Goal: Find specific page/section: Find specific page/section

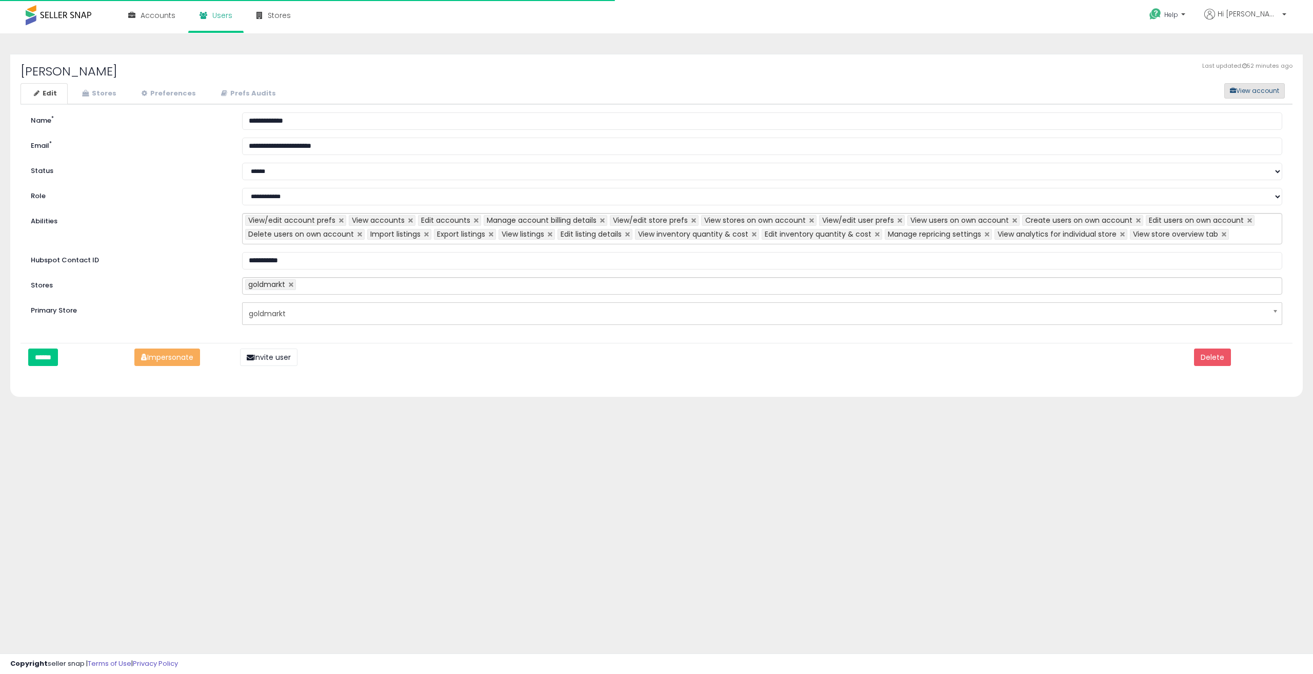
click at [1260, 95] on button "View account" at bounding box center [1255, 90] width 61 height 15
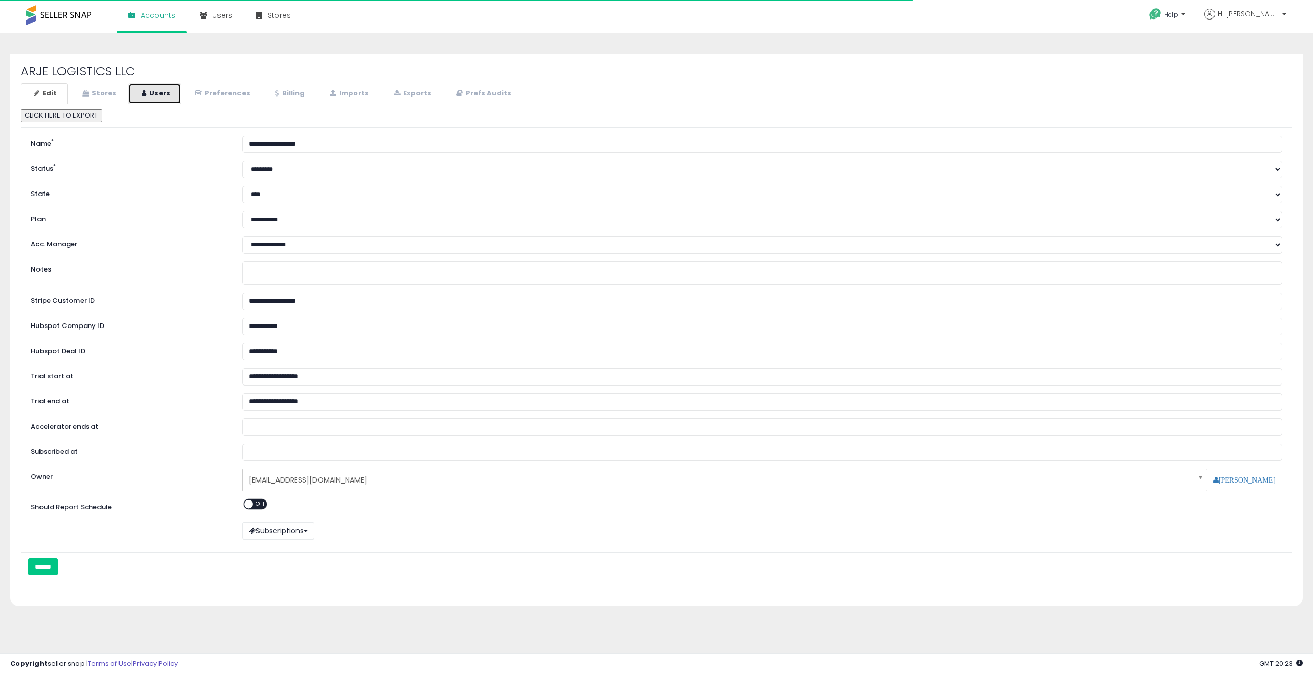
click at [144, 96] on icon at bounding box center [144, 93] width 5 height 7
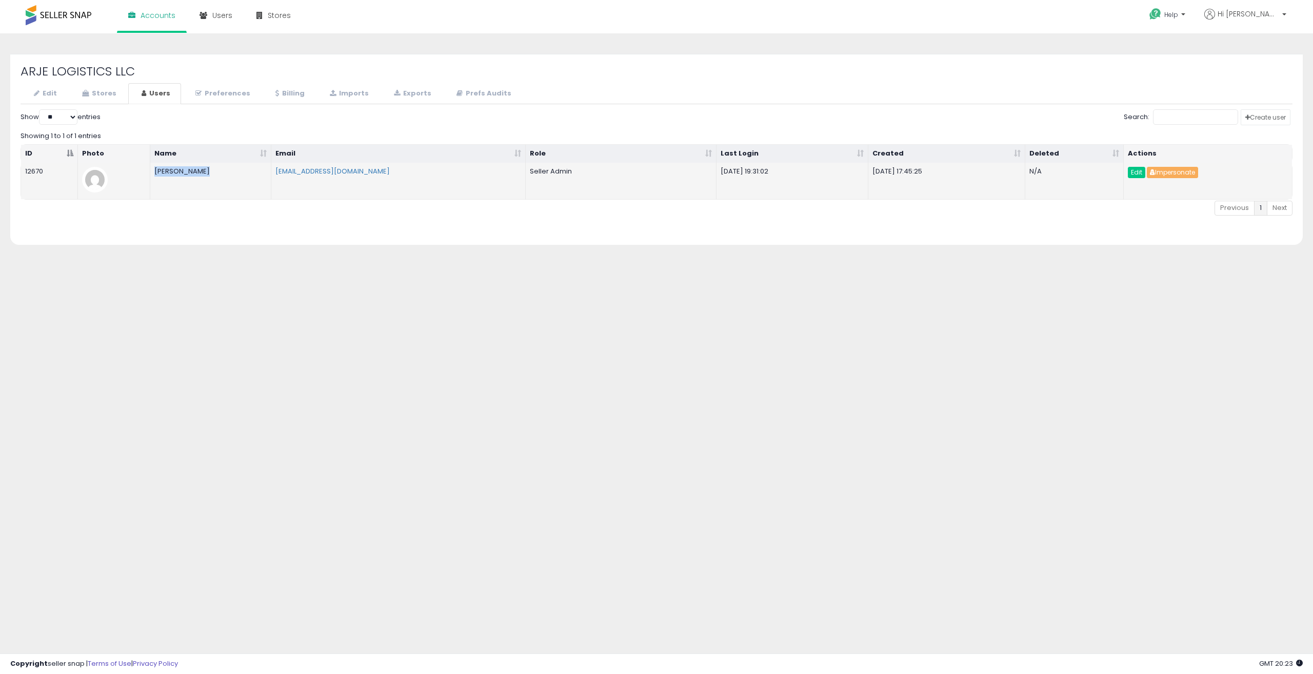
drag, startPoint x: 197, startPoint y: 170, endPoint x: 154, endPoint y: 170, distance: 43.1
click at [154, 170] on td "[PERSON_NAME]" at bounding box center [210, 181] width 121 height 36
copy td "[PERSON_NAME]"
click at [149, 16] on span "Accounts" at bounding box center [158, 15] width 35 height 10
